Goal: Task Accomplishment & Management: Use online tool/utility

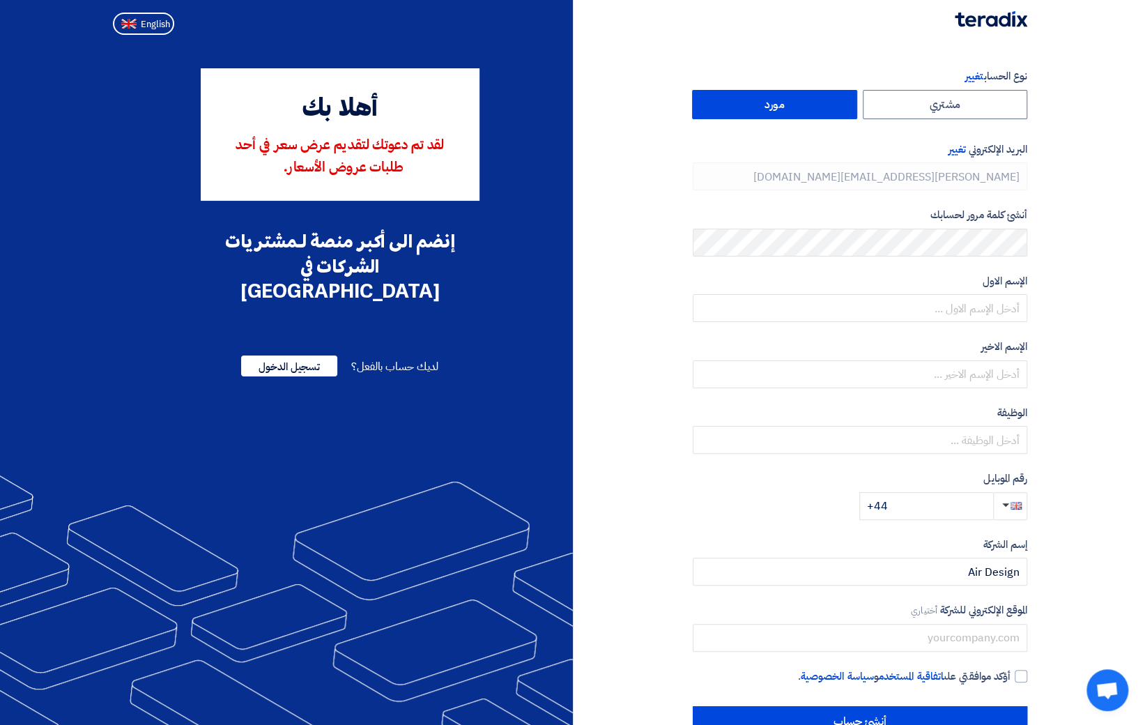
type input "[PHONE_NUMBER]"
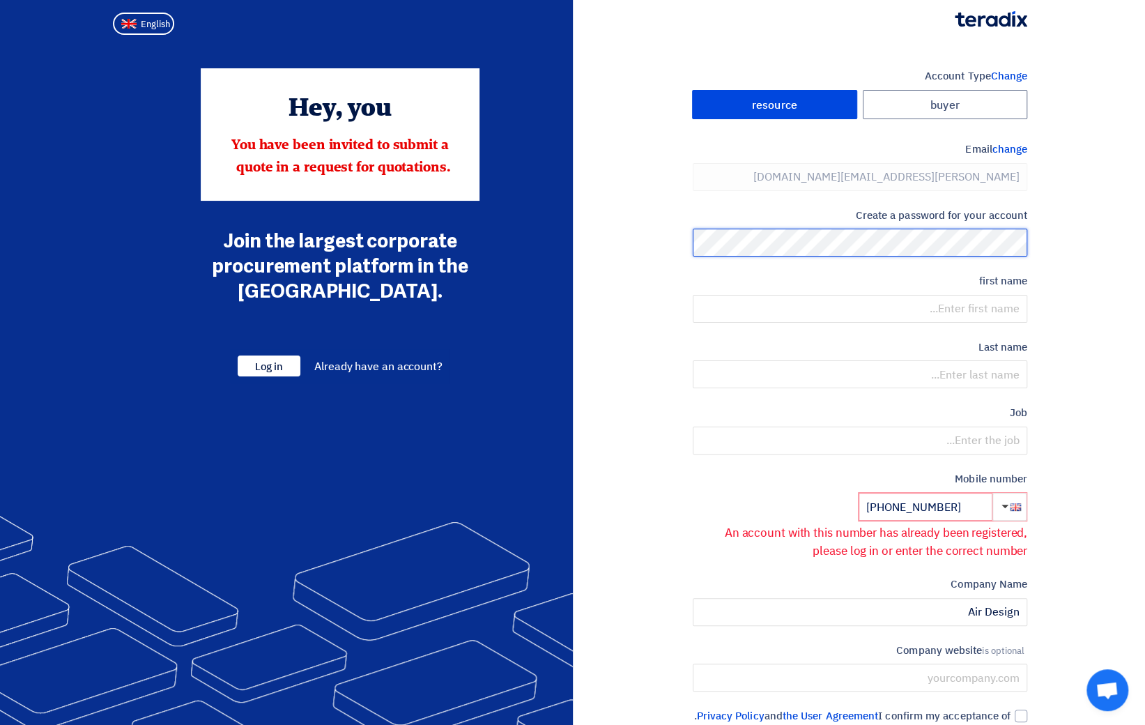
scroll to position [95, 0]
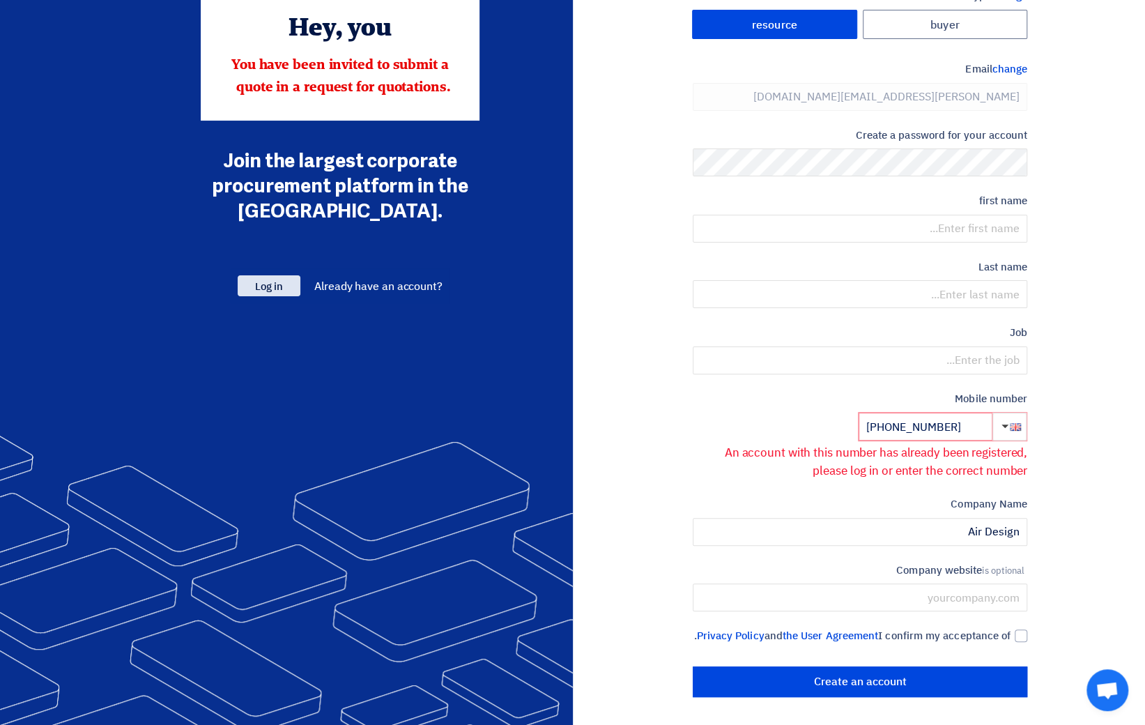
click at [263, 279] on font "Log in" at bounding box center [269, 286] width 28 height 15
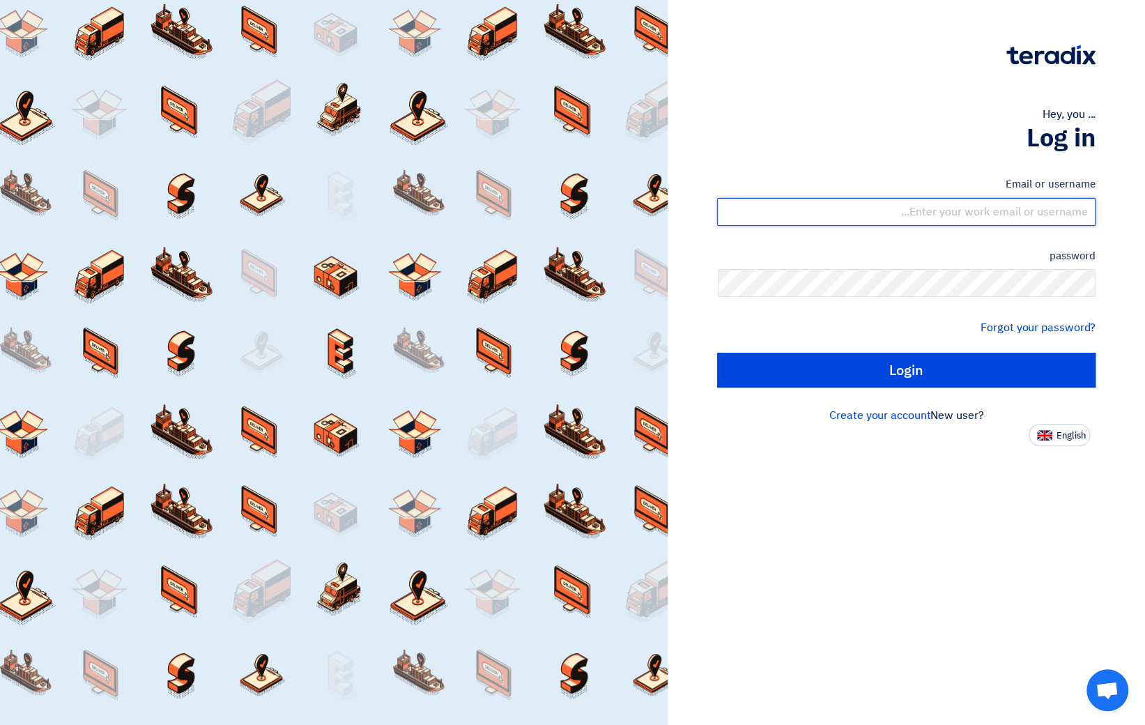
click at [811, 211] on input "text" at bounding box center [906, 212] width 378 height 28
type input "[PERSON_NAME][EMAIL_ADDRESS][DOMAIN_NAME]"
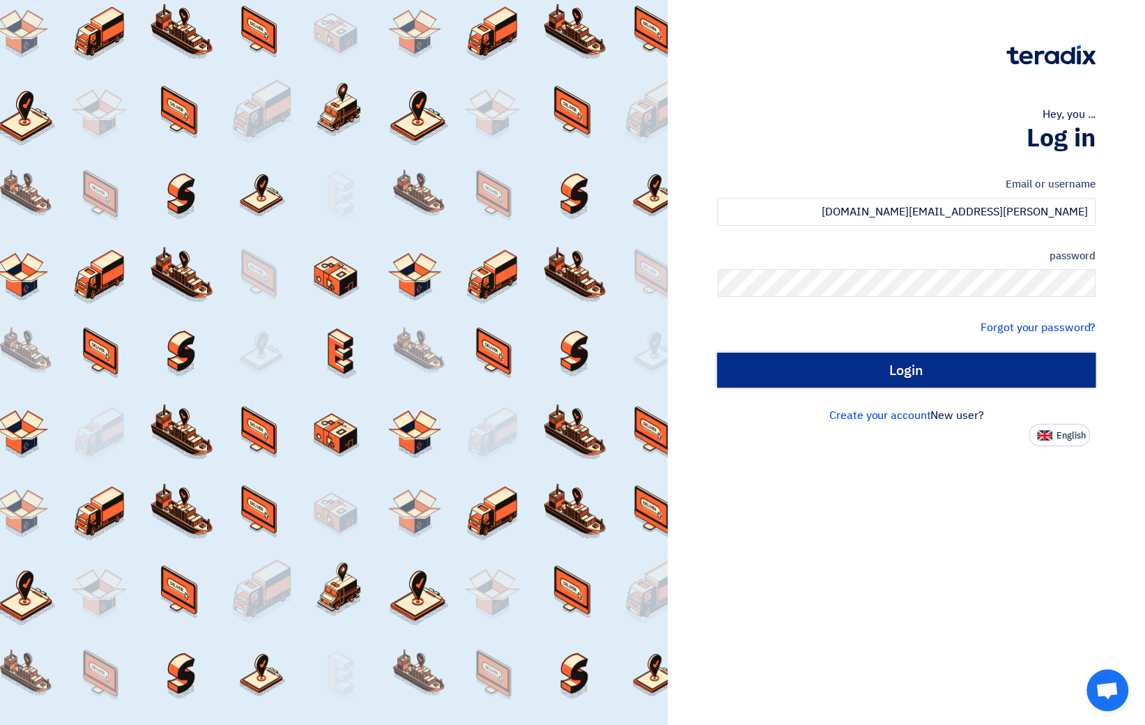
click at [879, 370] on input "Login" at bounding box center [906, 370] width 378 height 35
type input "Sign in"
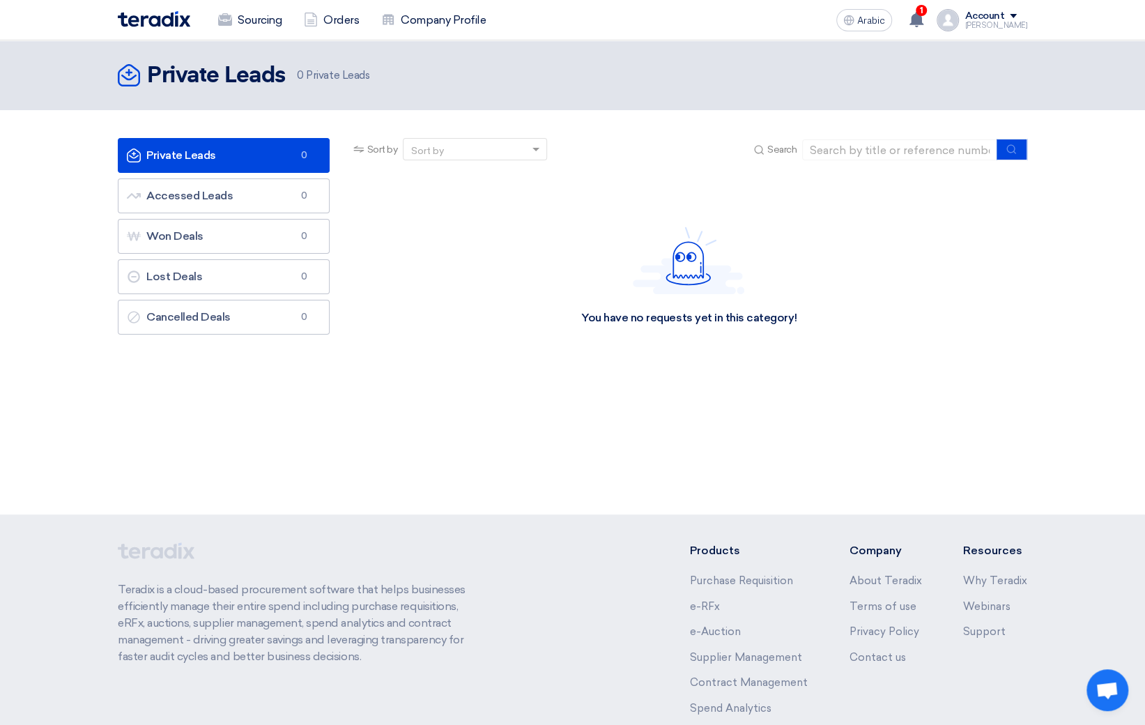
click at [998, 17] on font "Account" at bounding box center [984, 16] width 40 height 12
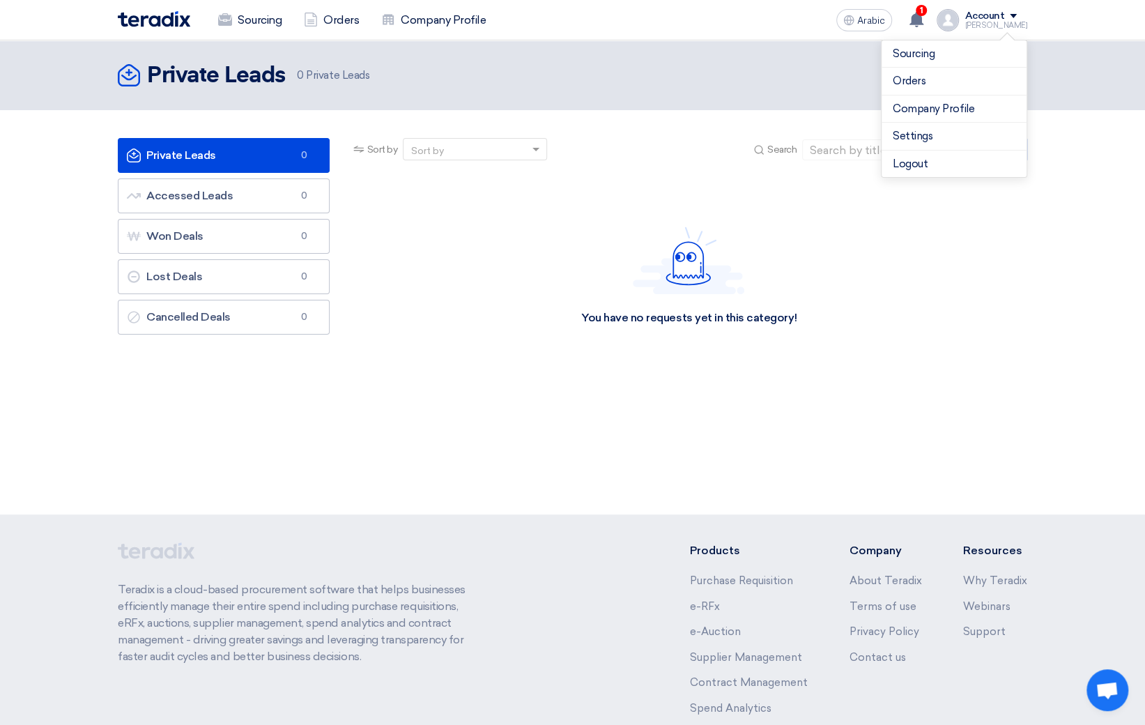
click at [998, 17] on font "Account" at bounding box center [984, 16] width 40 height 12
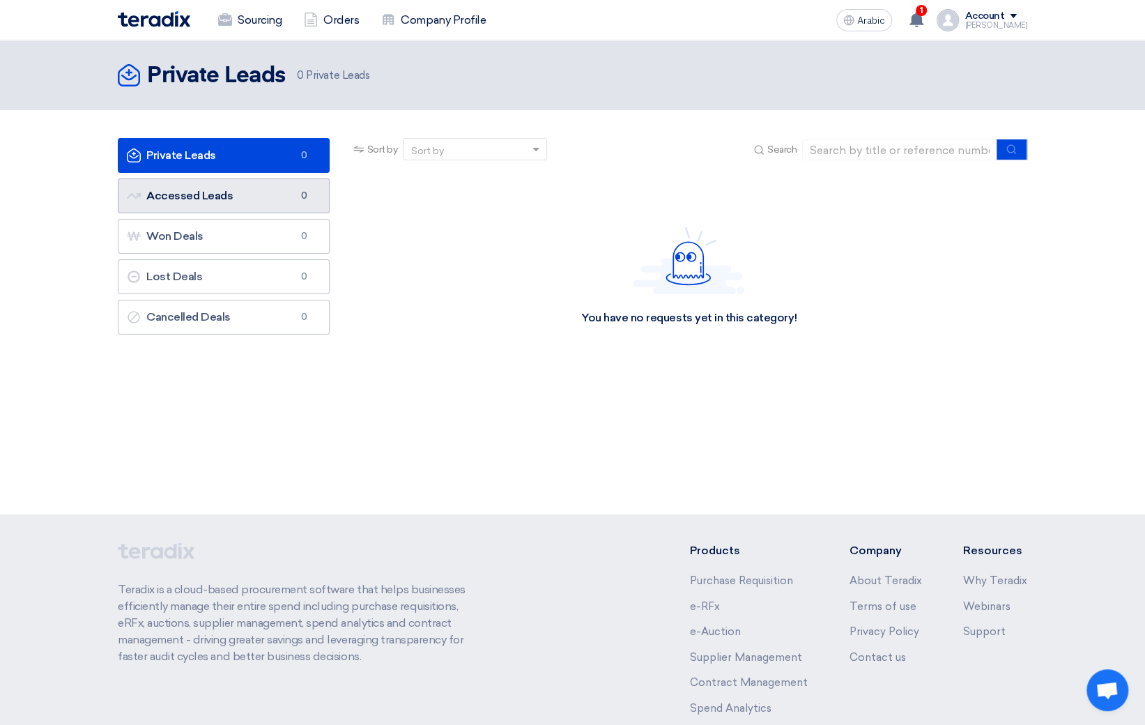
click at [228, 201] on font "Accessed Leads" at bounding box center [189, 195] width 86 height 13
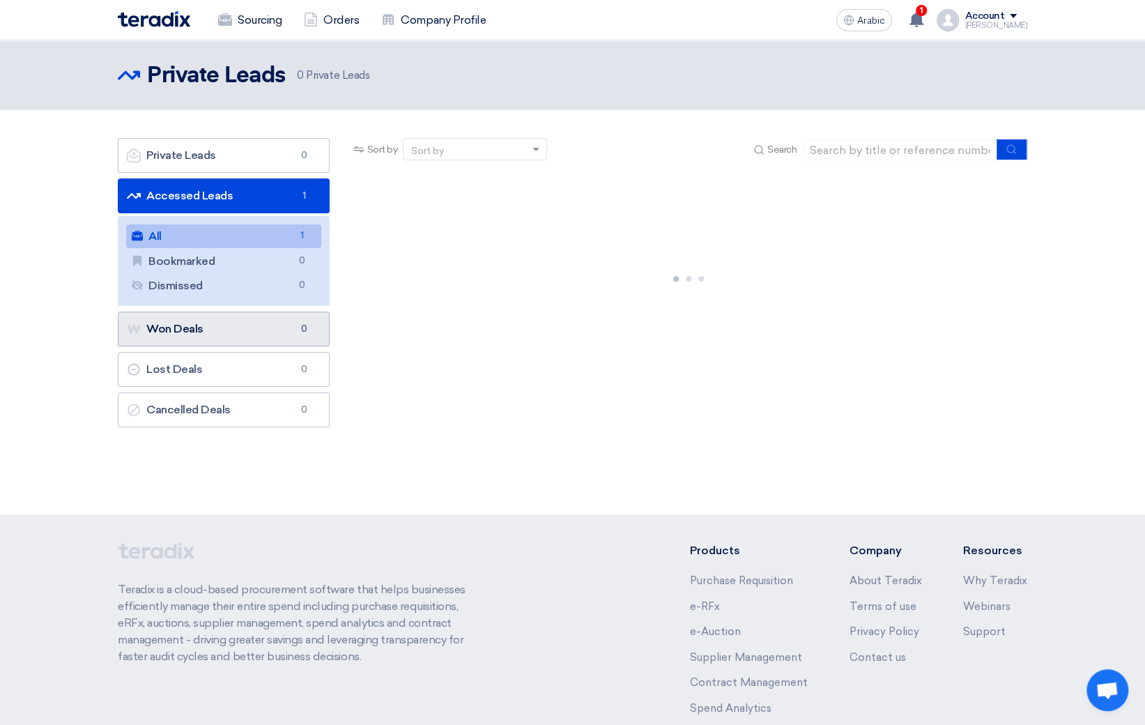
click at [210, 331] on link "Won Deals Won Deals 0" at bounding box center [224, 328] width 212 height 35
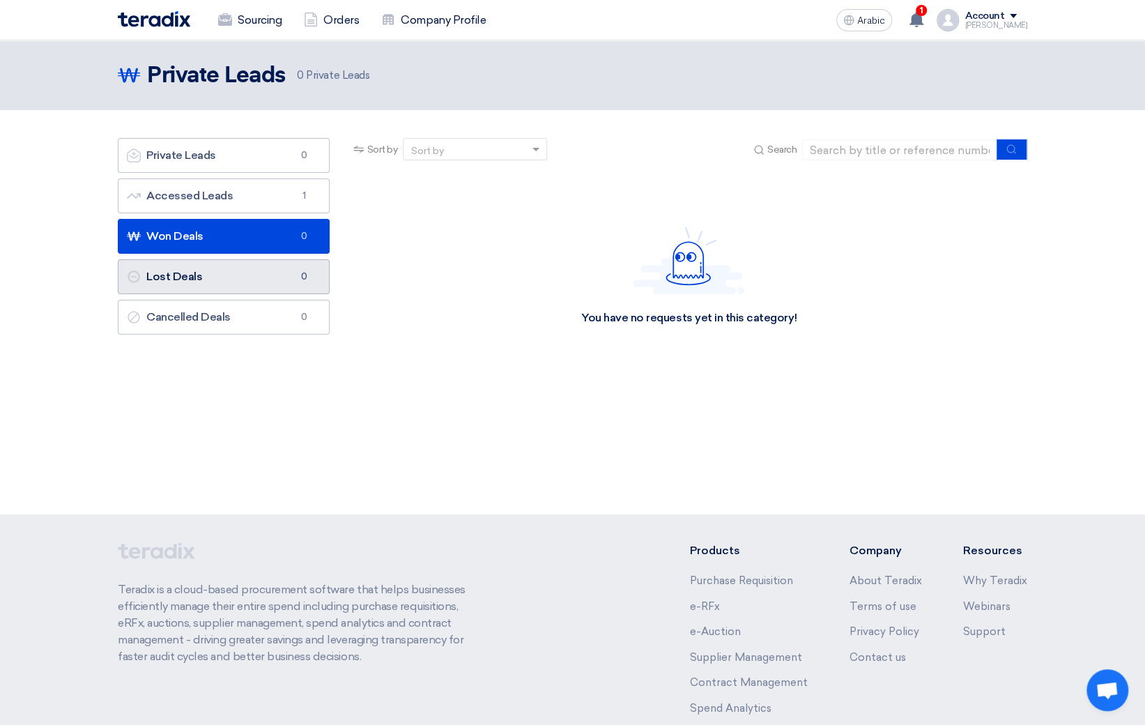
click at [200, 270] on font "Lost Deals" at bounding box center [174, 276] width 56 height 13
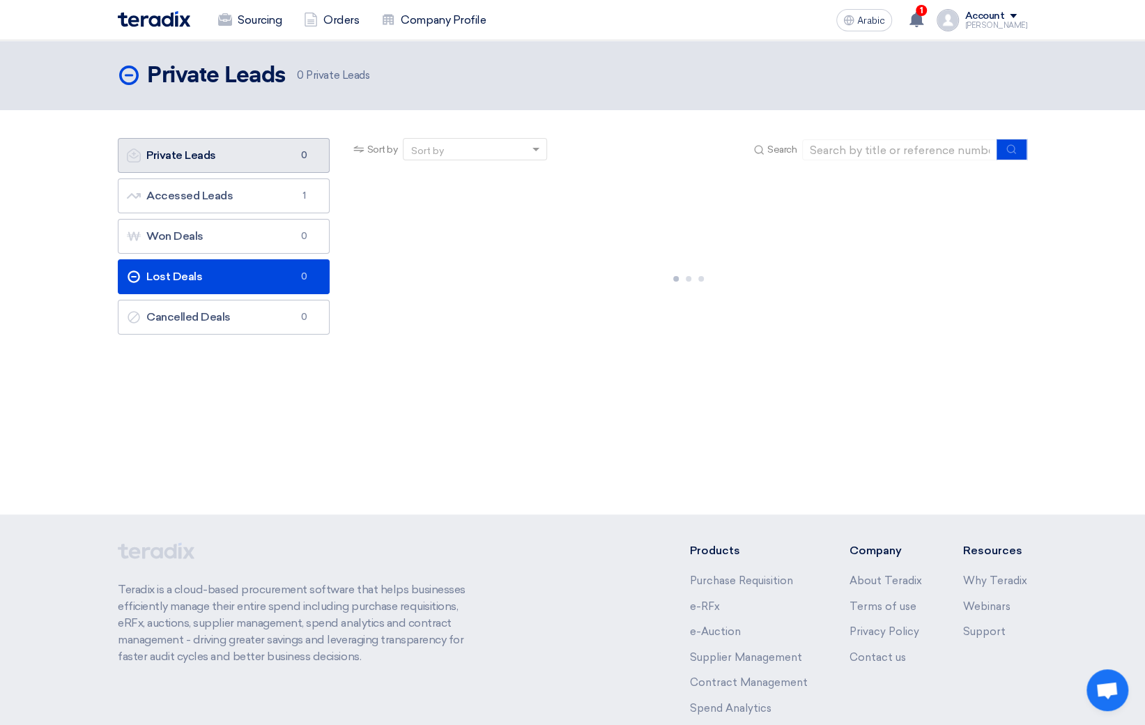
click at [203, 148] on font "Private Leads" at bounding box center [181, 154] width 70 height 13
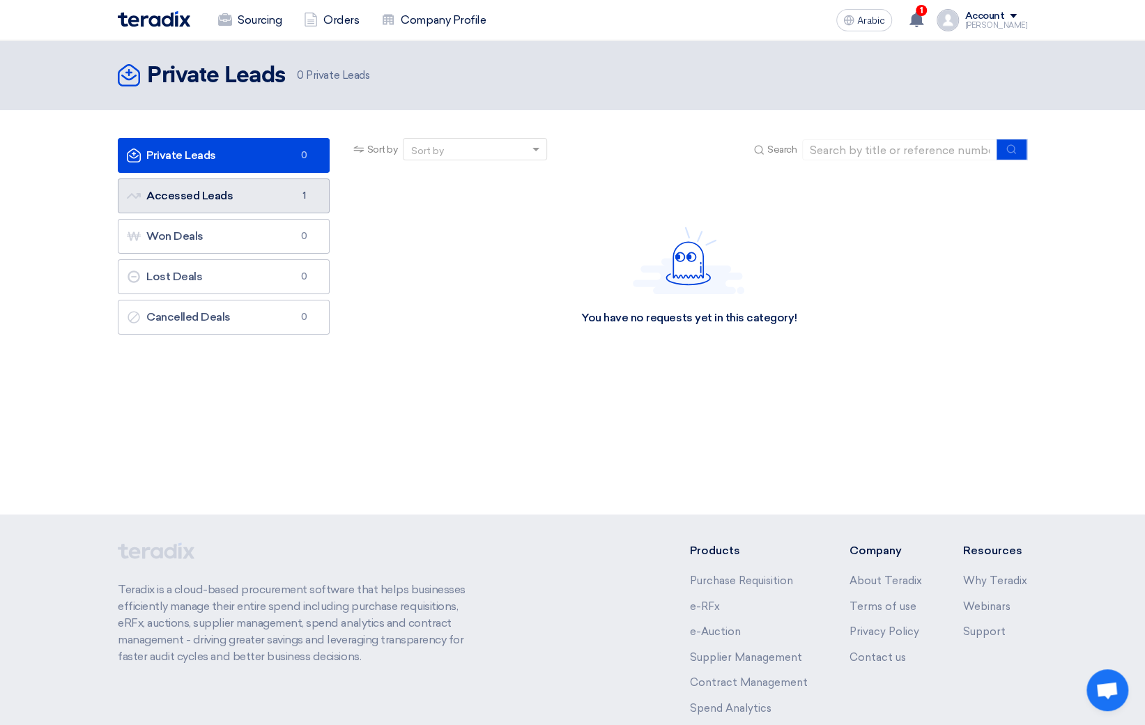
click at [203, 189] on font "Accessed Leads" at bounding box center [189, 195] width 86 height 13
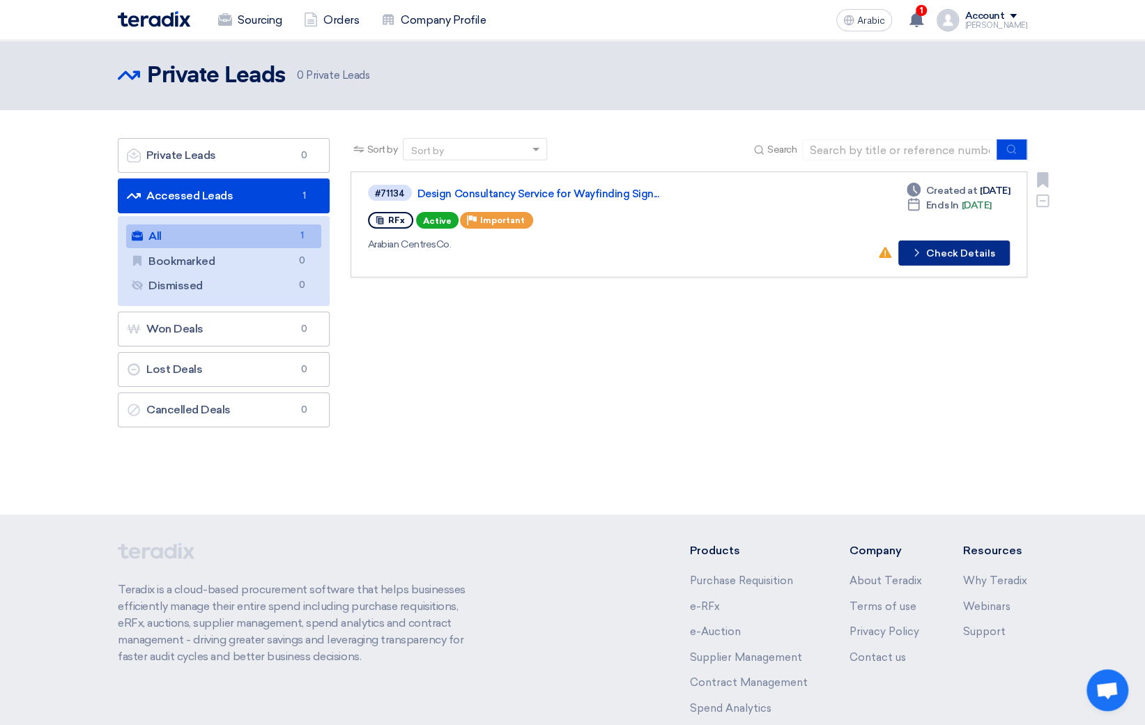
click at [966, 248] on font "Check Details" at bounding box center [960, 253] width 69 height 12
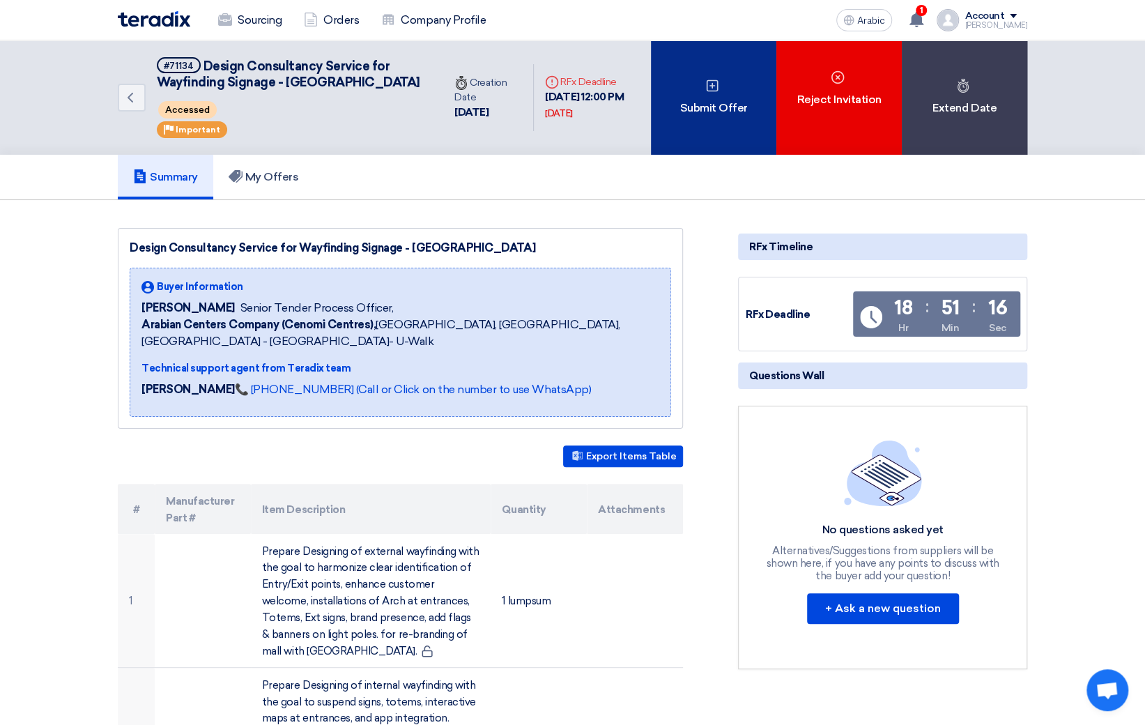
click at [711, 92] on use at bounding box center [712, 86] width 12 height 12
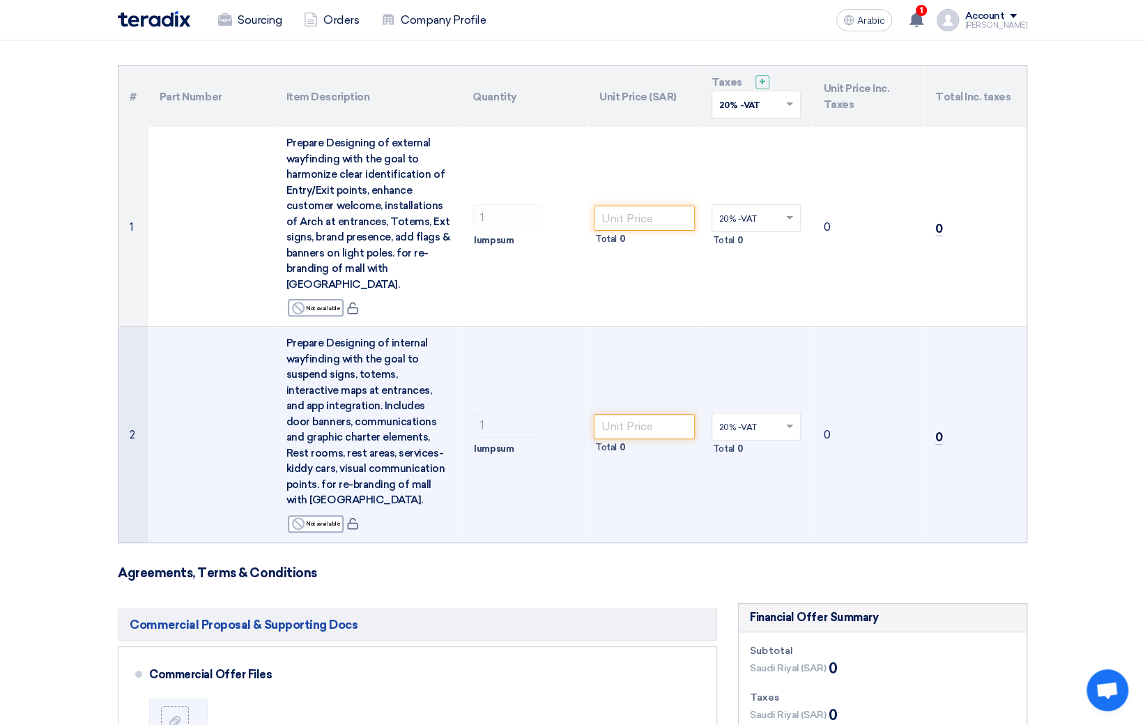
scroll to position [115, 0]
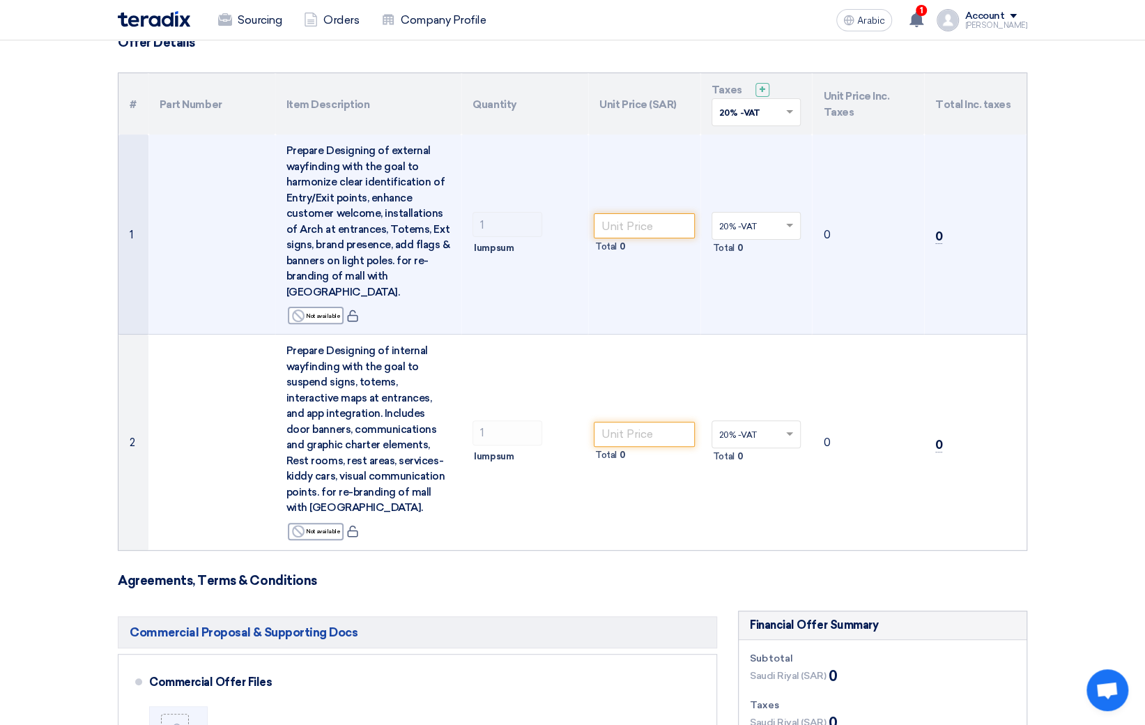
click at [797, 224] on span at bounding box center [790, 225] width 17 height 13
click at [695, 167] on td "Total 0" at bounding box center [644, 234] width 112 height 200
click at [726, 224] on input "text" at bounding box center [749, 227] width 61 height 23
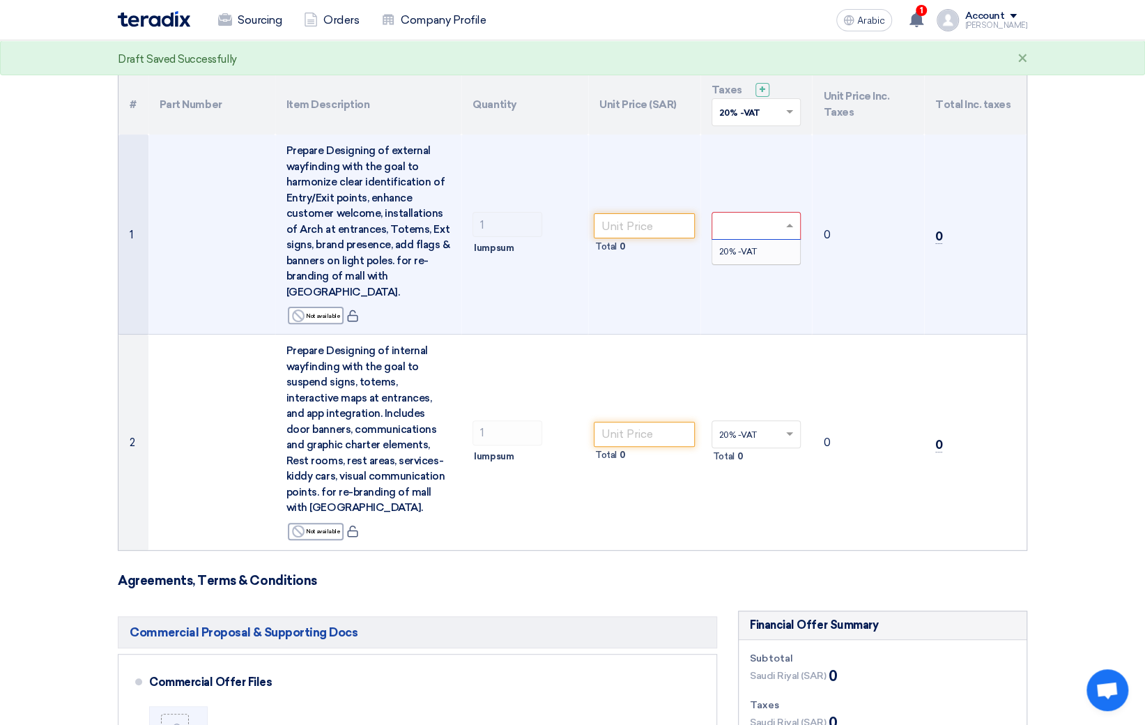
type input "5"
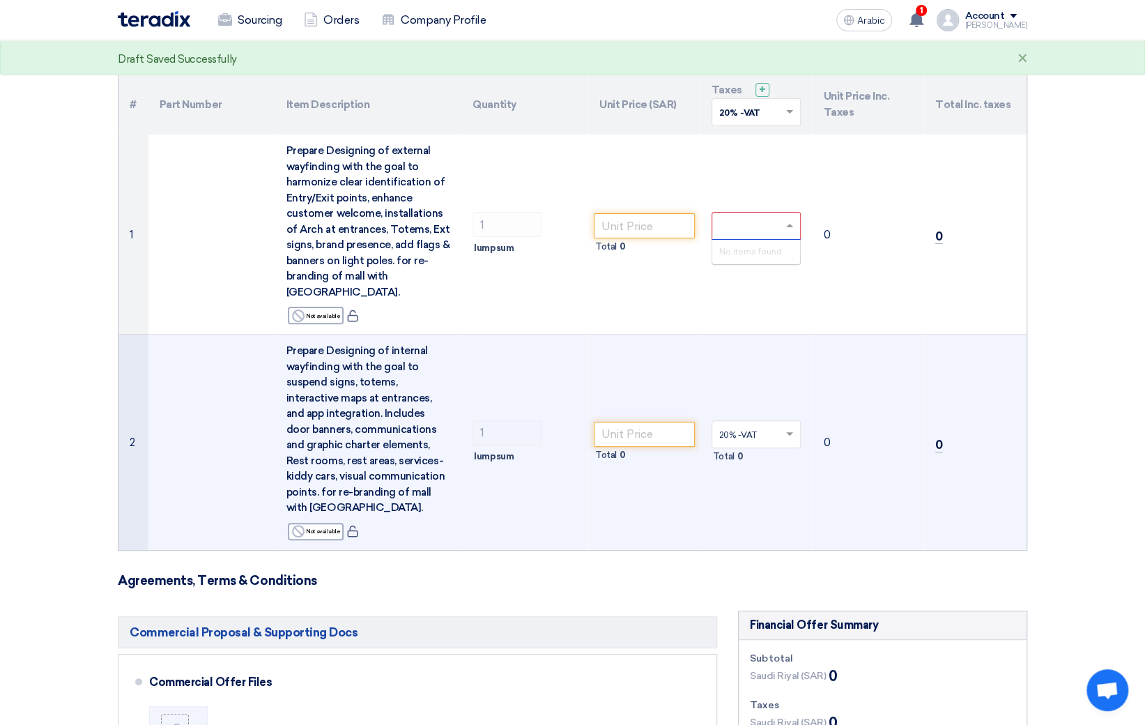
click at [727, 339] on td "20% -VAT × Total 0" at bounding box center [756, 441] width 112 height 215
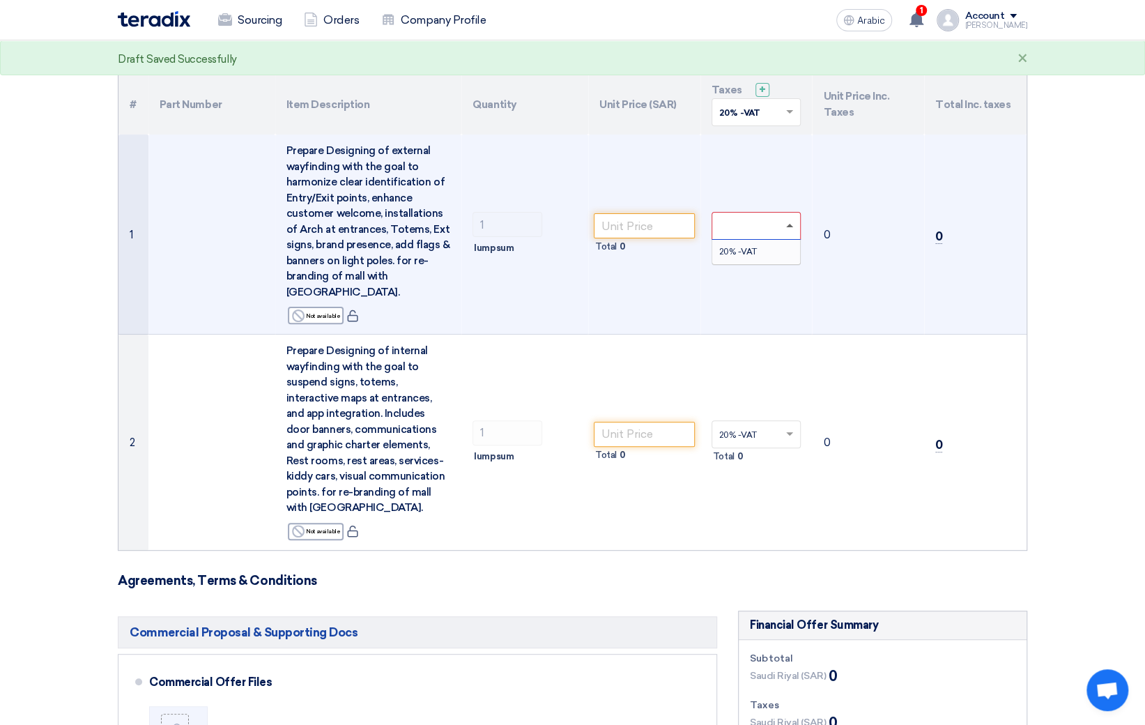
click at [789, 224] on span at bounding box center [789, 225] width 7 height 3
click at [748, 249] on span "20% -VAT" at bounding box center [738, 252] width 38 height 10
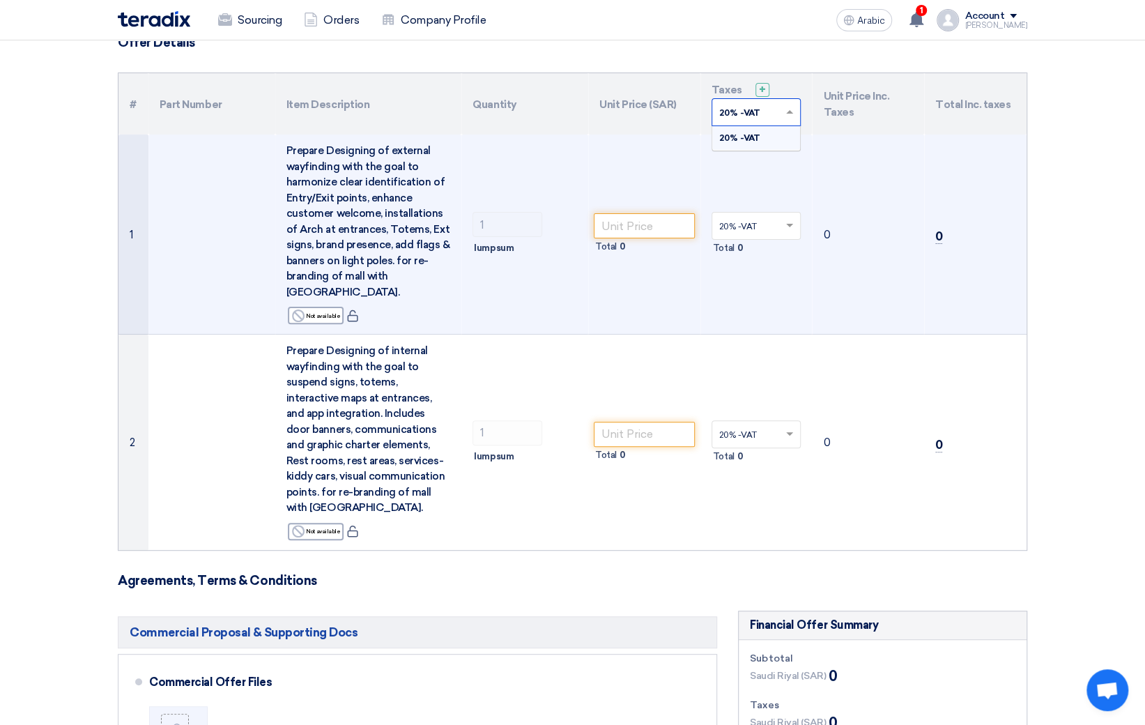
click at [746, 117] on input "text" at bounding box center [749, 113] width 61 height 23
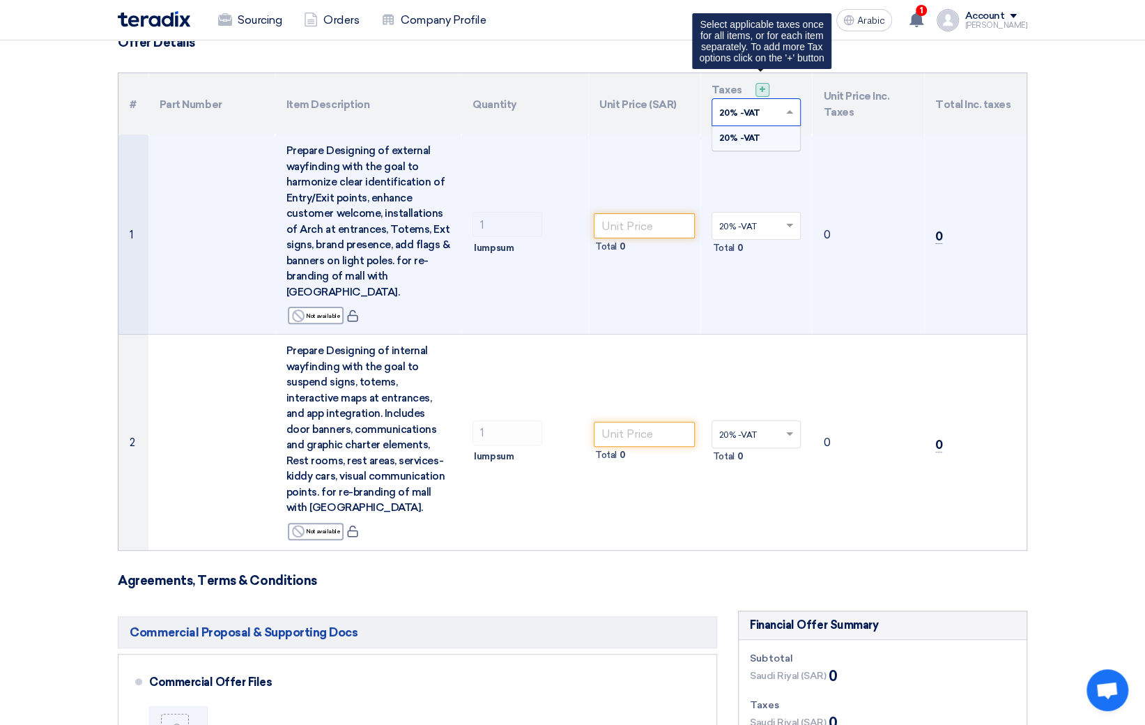
click at [759, 87] on font "+" at bounding box center [762, 89] width 7 height 13
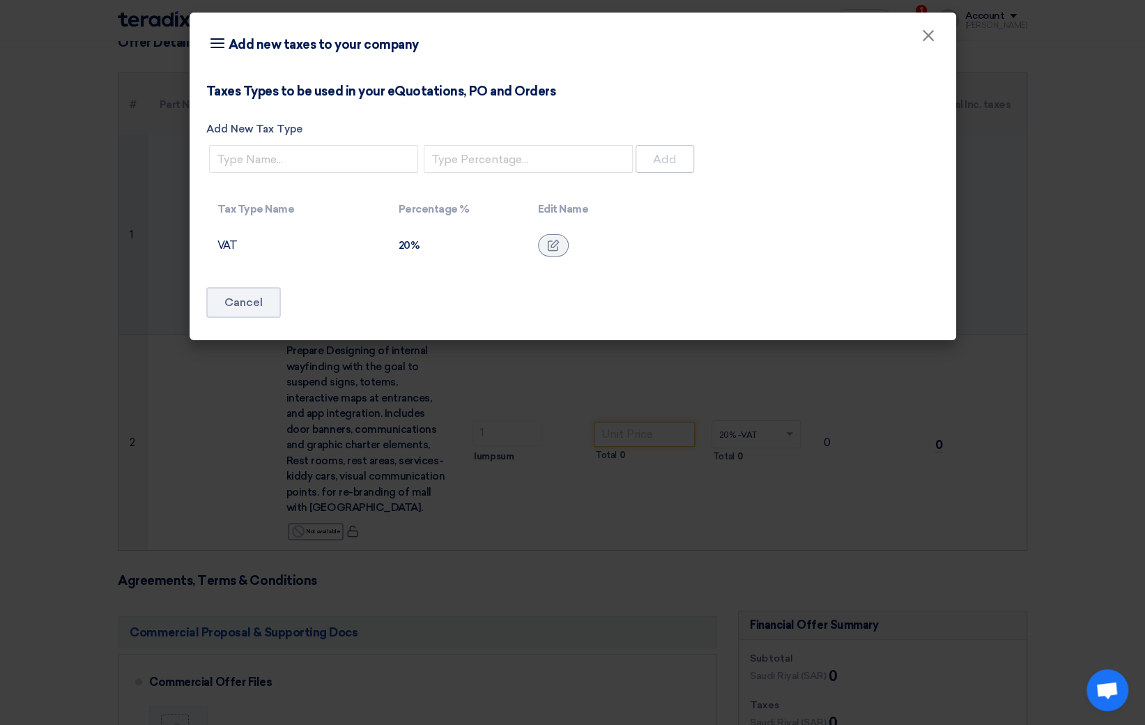
click at [419, 246] on div "20%" at bounding box center [456, 245] width 117 height 13
click at [211, 440] on modal-container "Item breakdown Add new taxes to your company × Taxes Types to be used in your e…" at bounding box center [572, 362] width 1145 height 725
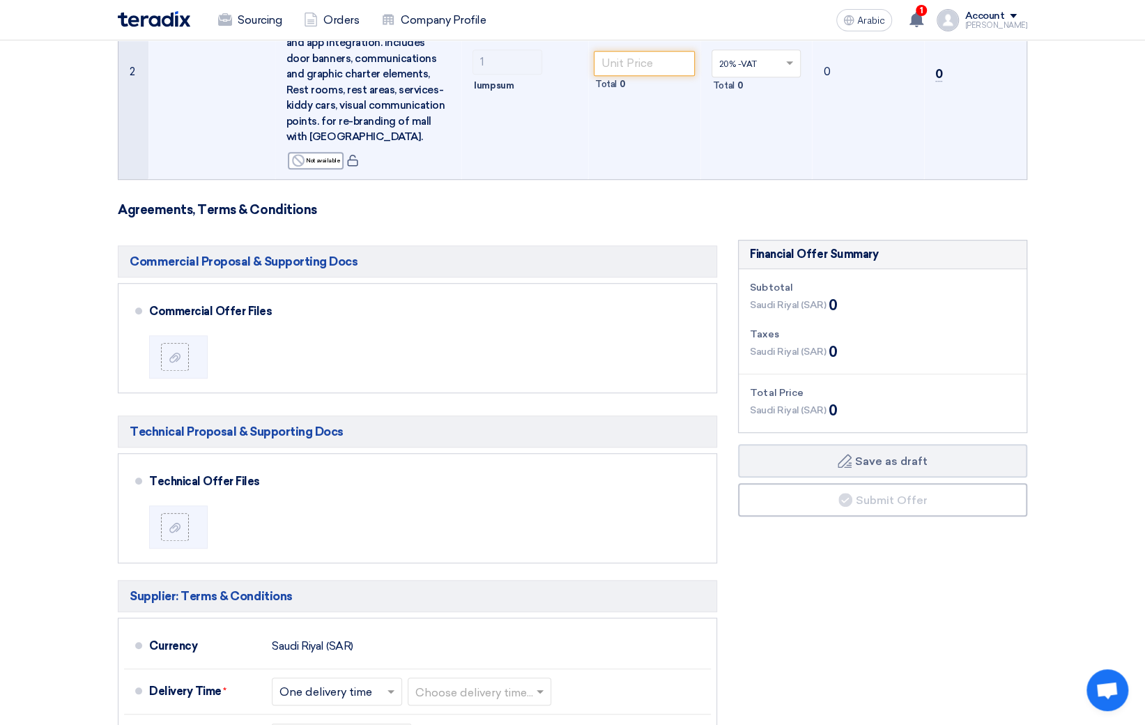
scroll to position [0, 0]
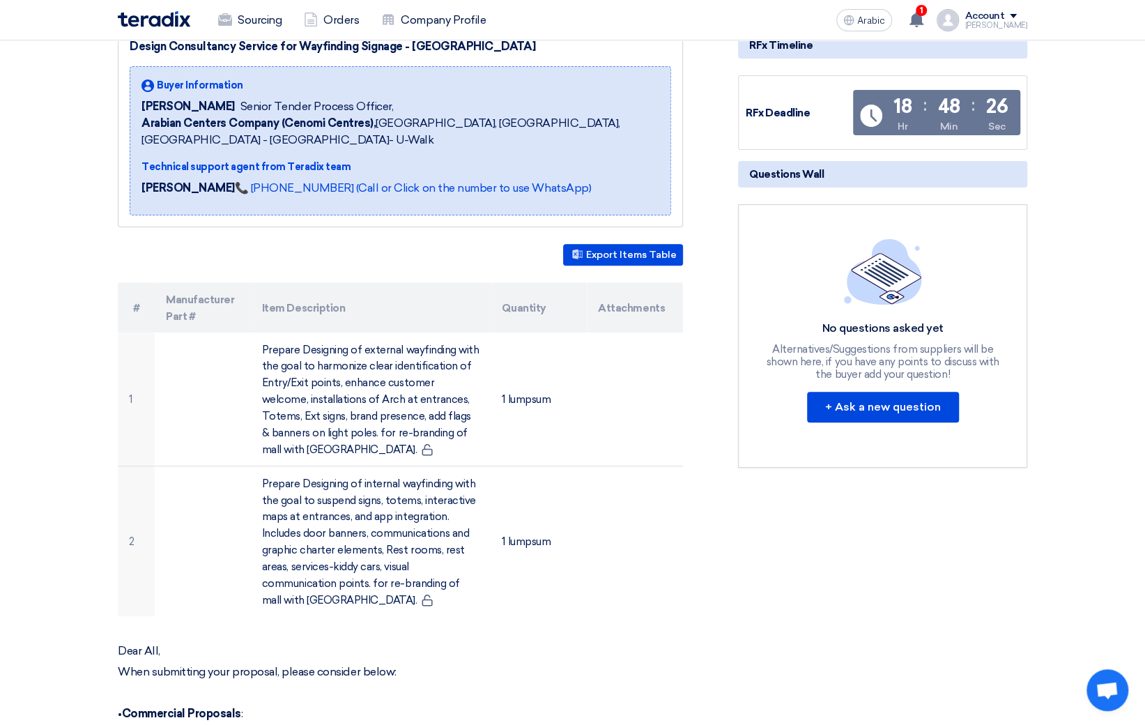
scroll to position [219, 0]
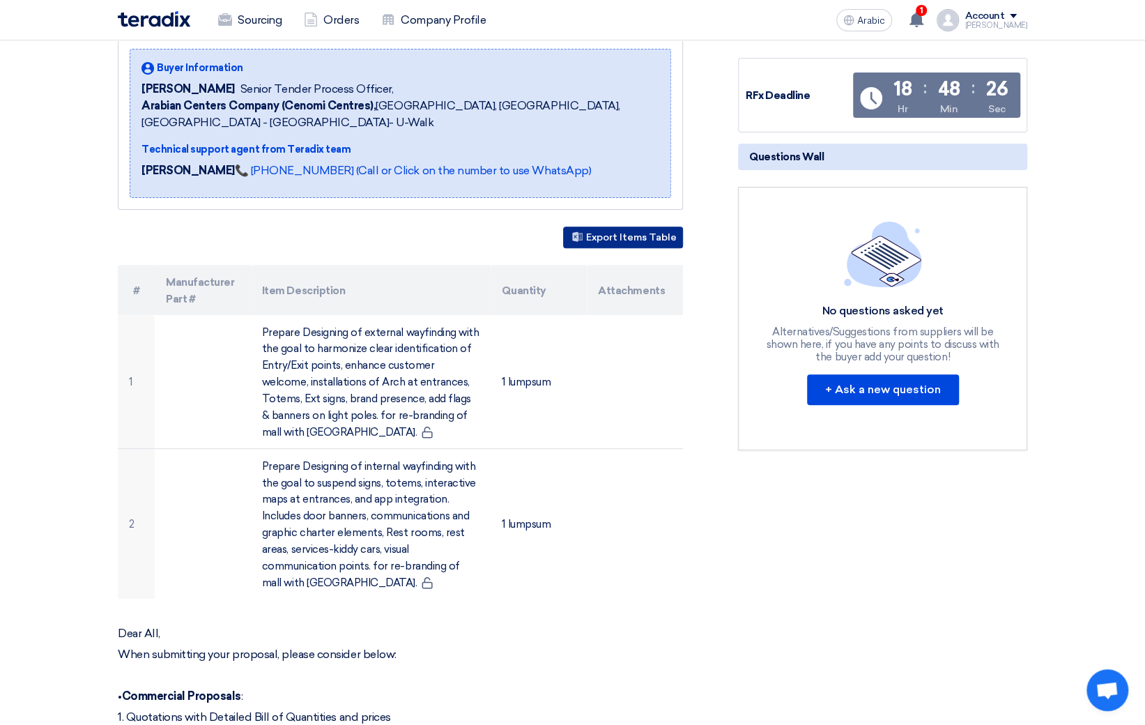
click at [617, 244] on font "Export Items Table" at bounding box center [631, 238] width 91 height 12
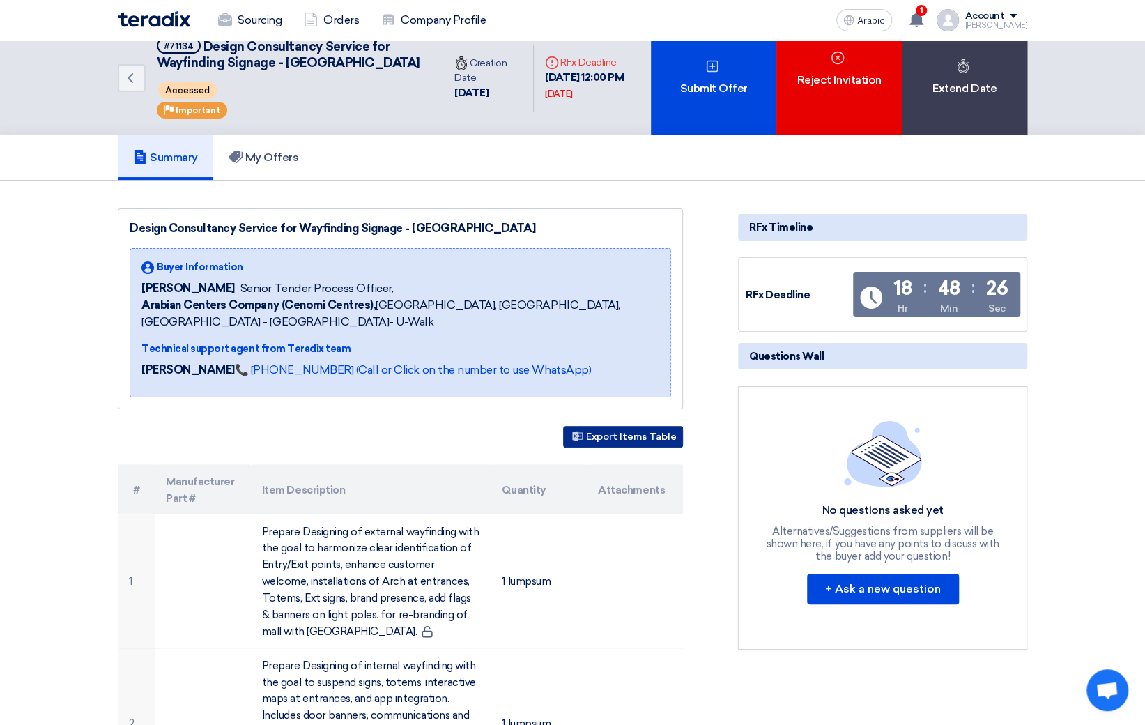
scroll to position [23, 0]
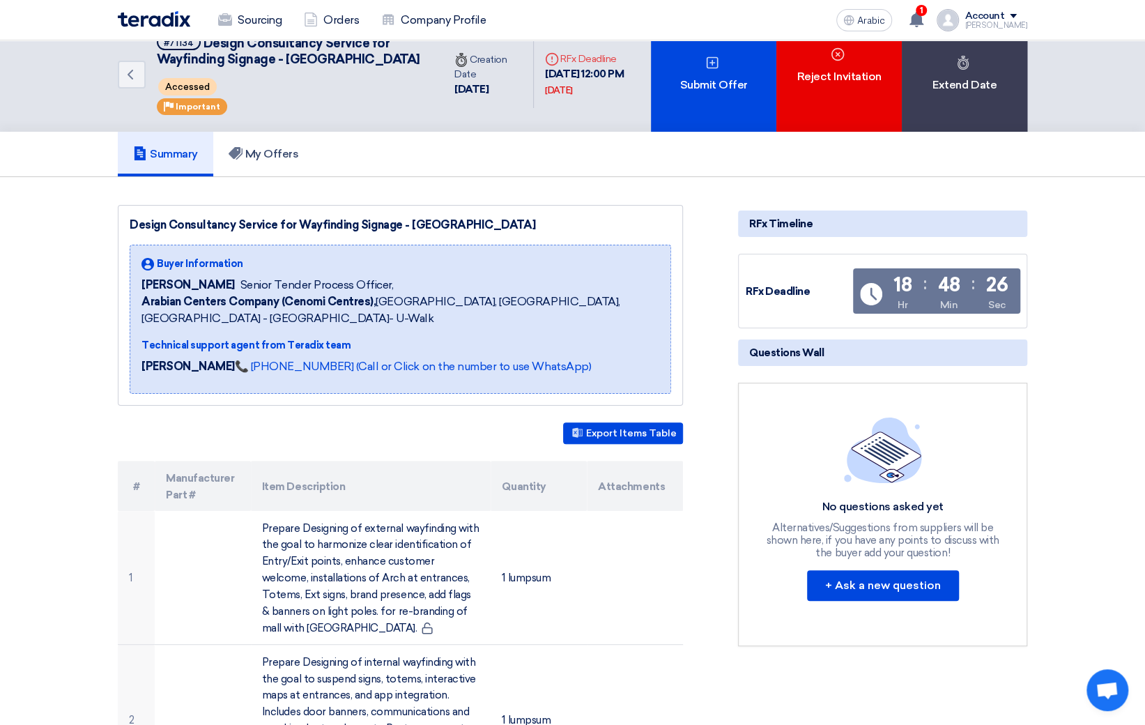
click at [793, 230] on font "RFx Timeline" at bounding box center [780, 223] width 63 height 13
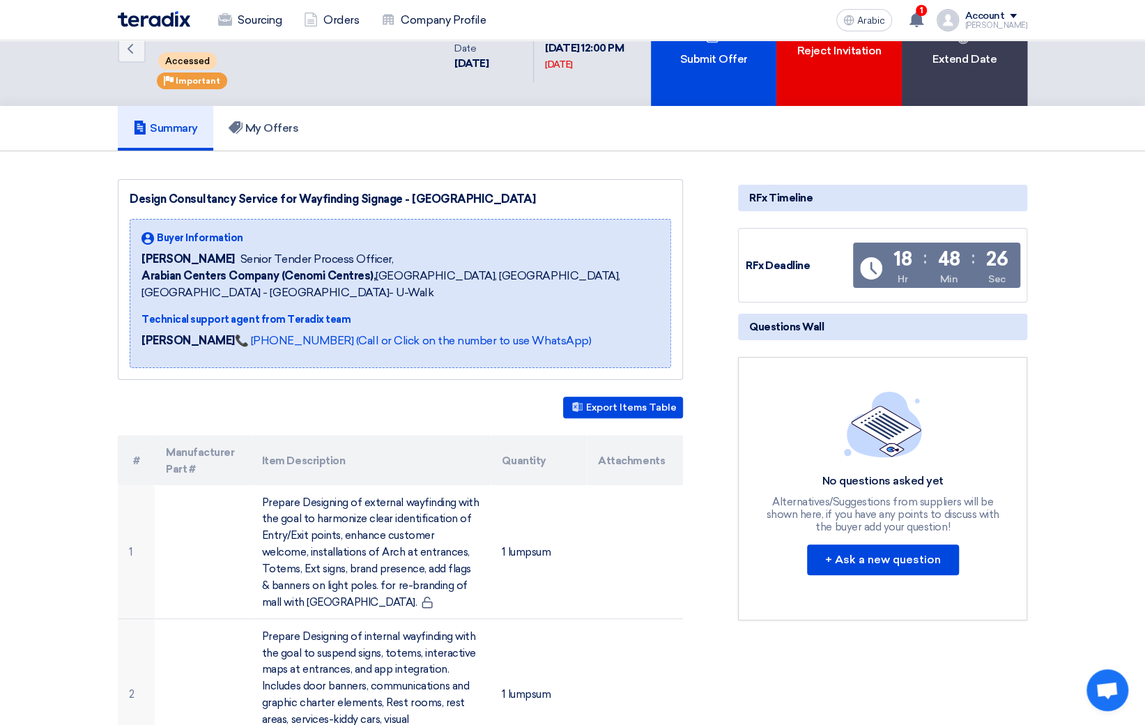
scroll to position [0, 0]
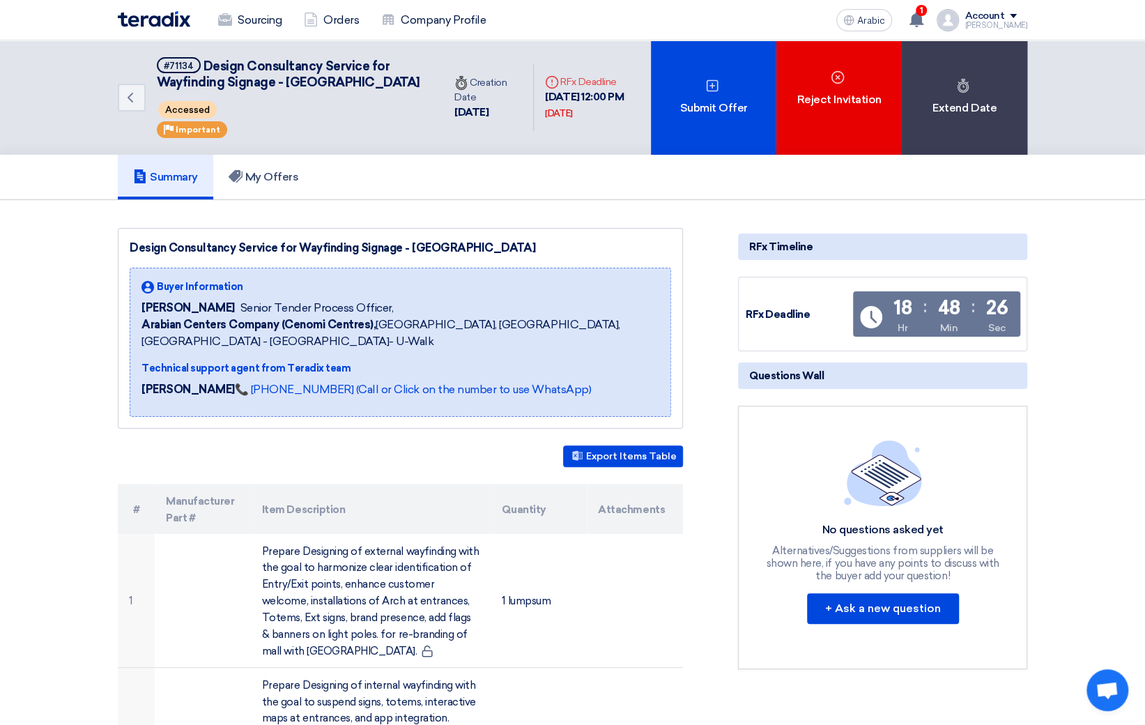
click at [545, 89] on icon "Deadline" at bounding box center [552, 82] width 14 height 14
click at [545, 118] on font "[DATE]" at bounding box center [558, 113] width 27 height 10
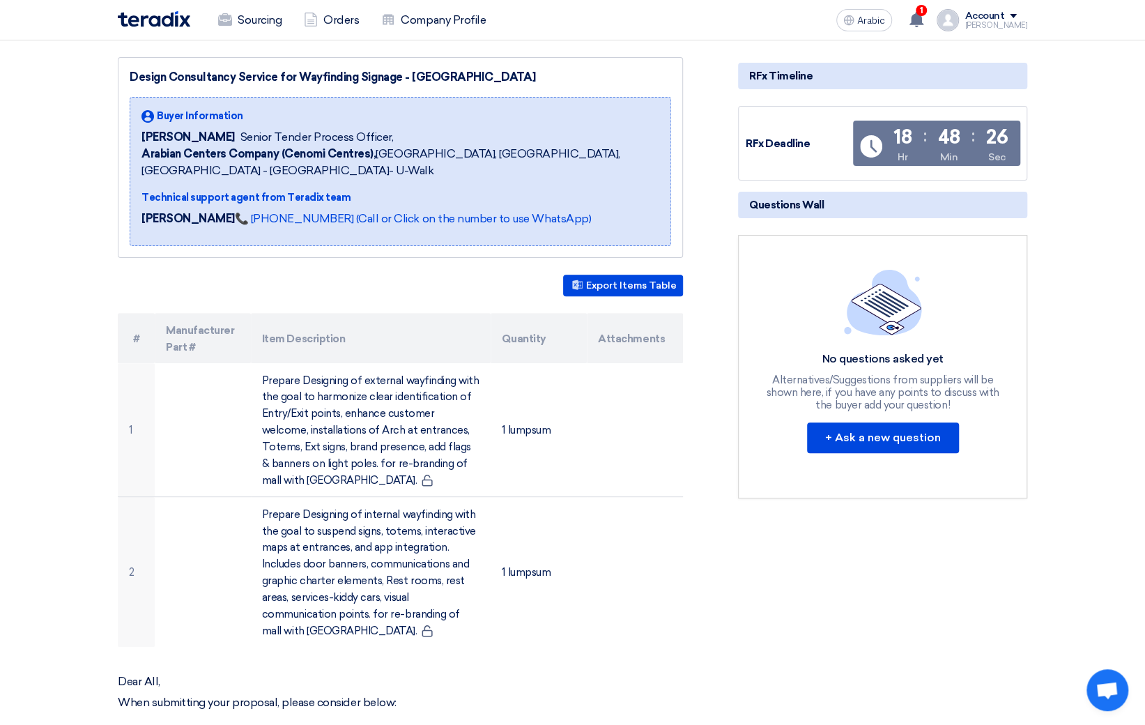
scroll to position [184, 0]
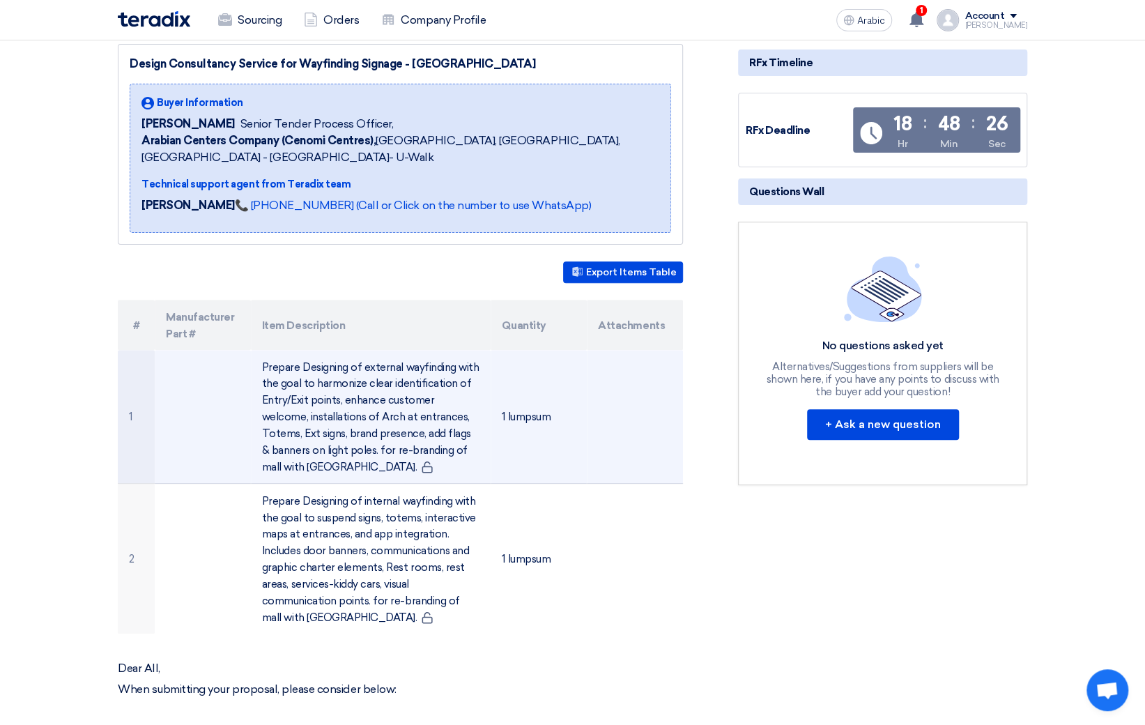
click at [520, 423] on font "1 lumpsum" at bounding box center [526, 416] width 49 height 13
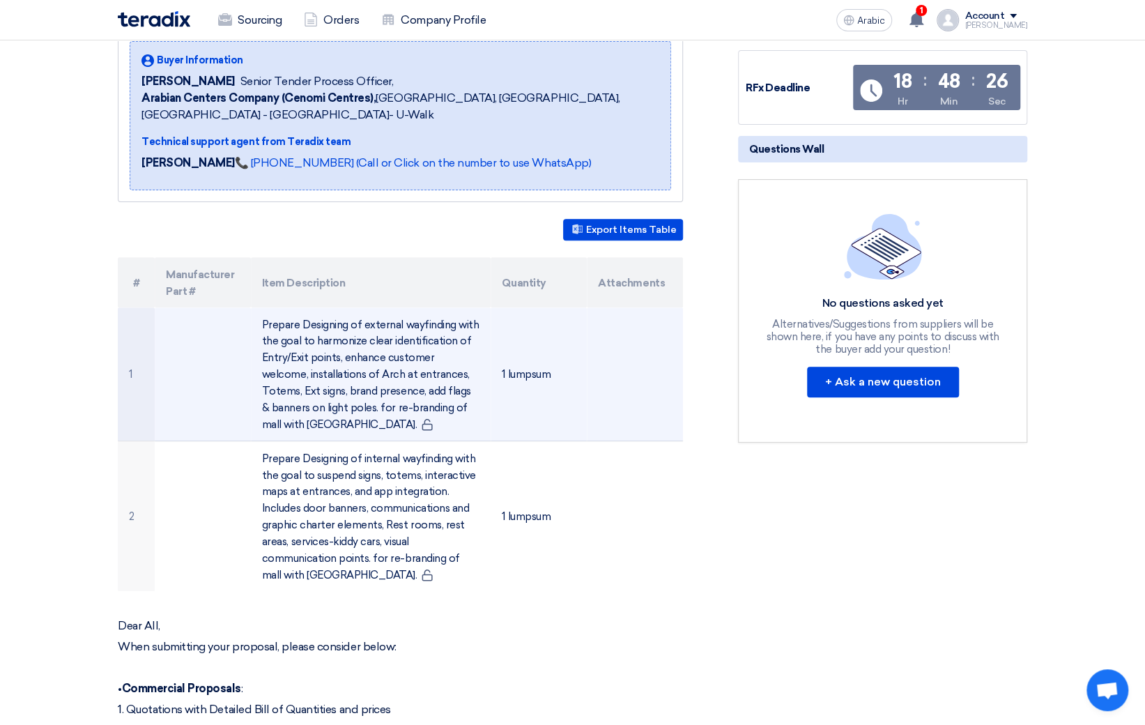
scroll to position [238, 0]
